Goal: Communication & Community: Ask a question

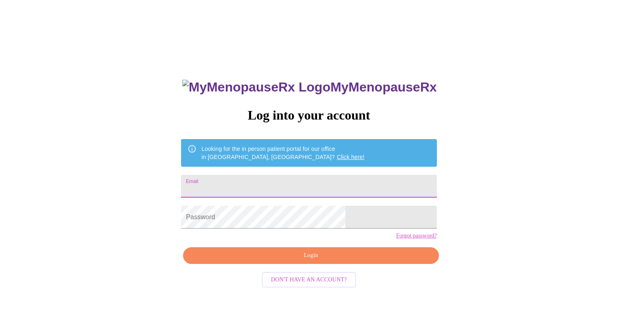
click at [247, 185] on input "Email" at bounding box center [309, 186] width 256 height 23
type input "margoedmon@gmail.com"
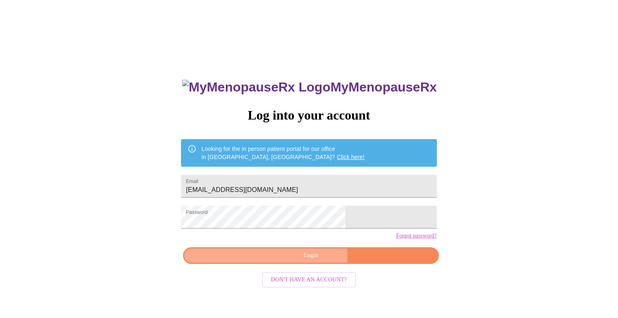
click at [291, 261] on span "Login" at bounding box center [311, 256] width 237 height 10
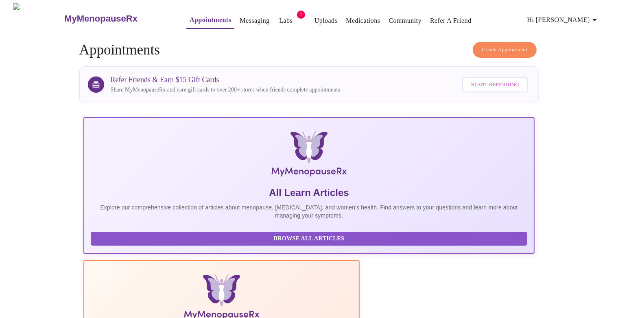
click at [243, 20] on link "Messaging" at bounding box center [255, 20] width 30 height 11
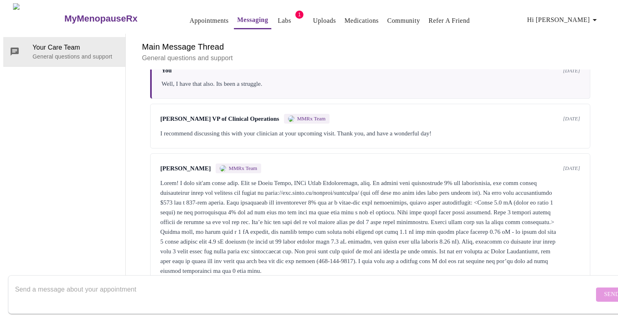
scroll to position [2734, 0]
click at [115, 287] on textarea "Send a message about your appointment" at bounding box center [304, 295] width 579 height 26
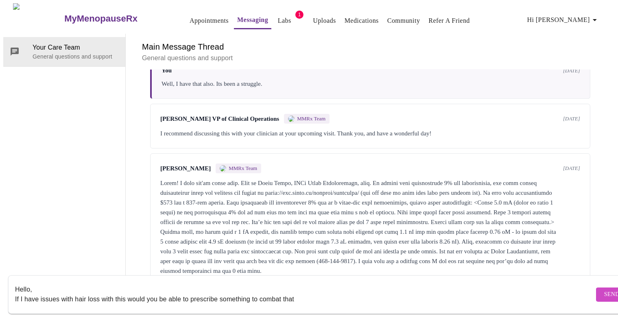
paste textarea "Finasteride or Dutasteride"
click at [298, 289] on textarea "Hello, If I have issues with hair loss with this would you be able to prescribe…" at bounding box center [304, 295] width 579 height 26
click at [396, 297] on textarea "Hello, If I have issues with hair loss with this would you be able to prescribe…" at bounding box center [304, 295] width 579 height 26
type textarea "Hello, If I have issues with hair loss with this would you be able to prescribe…"
click at [604, 290] on span "Send" at bounding box center [611, 295] width 15 height 10
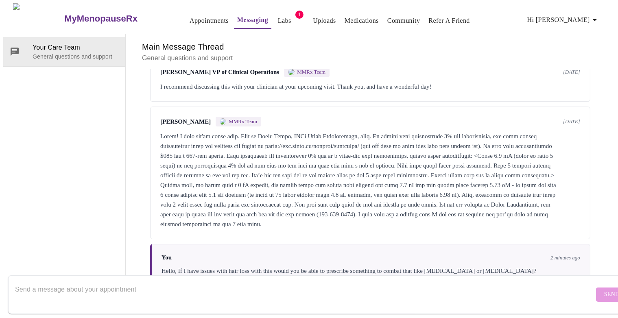
scroll to position [2734, 0]
click at [38, 282] on textarea "Send a message about your appointment" at bounding box center [304, 295] width 579 height 26
type textarea ""this" being [MEDICAL_DATA]?"
click at [596, 289] on button "Send" at bounding box center [612, 295] width 32 height 14
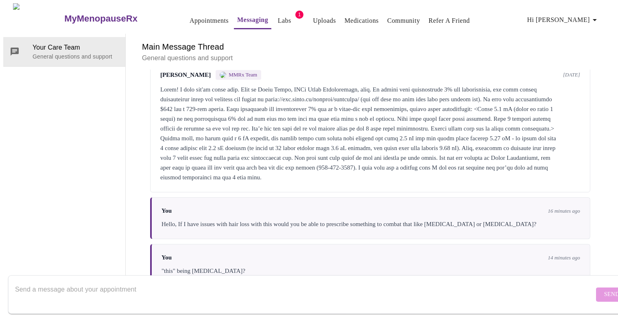
scroll to position [2734, 0]
click at [64, 14] on h3 "MyMenopauseRx" at bounding box center [100, 18] width 73 height 11
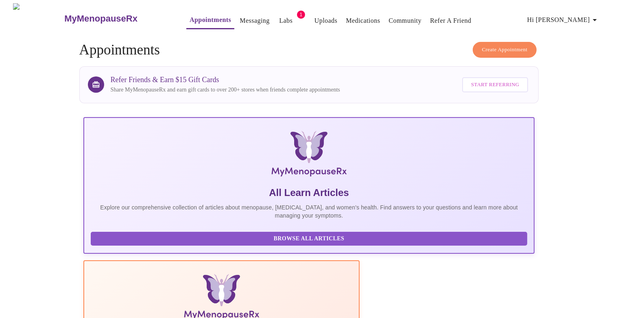
click at [161, 186] on h5 "All Learn Articles" at bounding box center [309, 192] width 437 height 13
click at [136, 244] on span "Browse All Articles" at bounding box center [309, 239] width 421 height 10
